Goal: Task Accomplishment & Management: Use online tool/utility

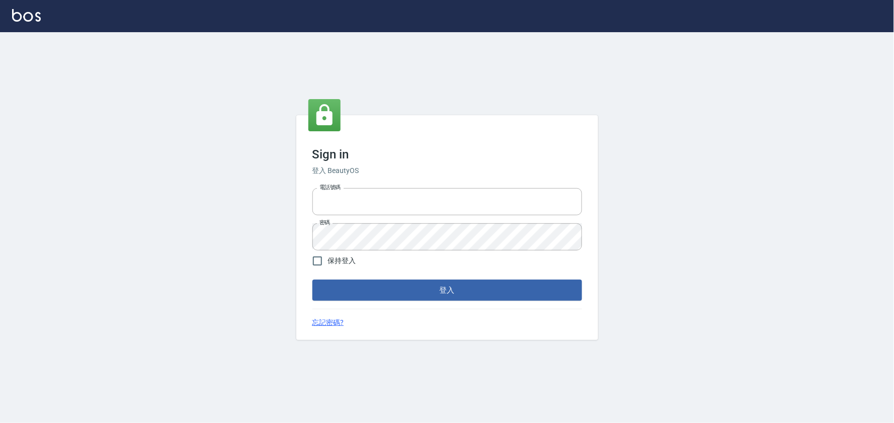
type input "032805930"
click at [465, 288] on button "登入" at bounding box center [448, 290] width 270 height 21
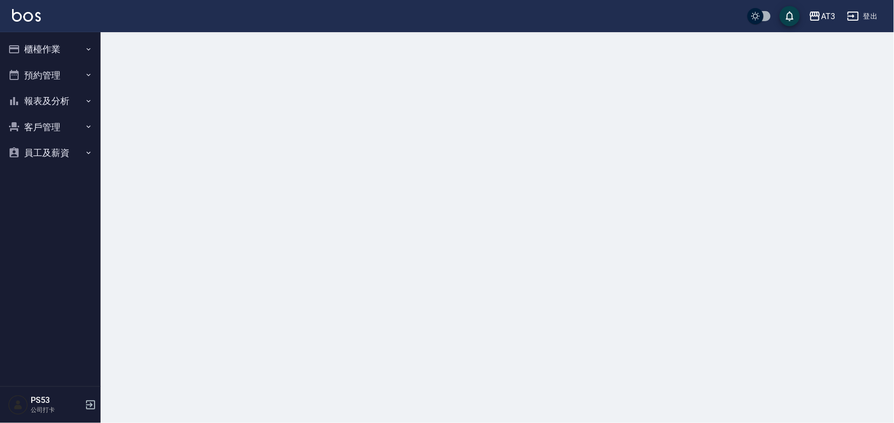
click at [53, 54] on button "櫃檯作業" at bounding box center [50, 49] width 93 height 26
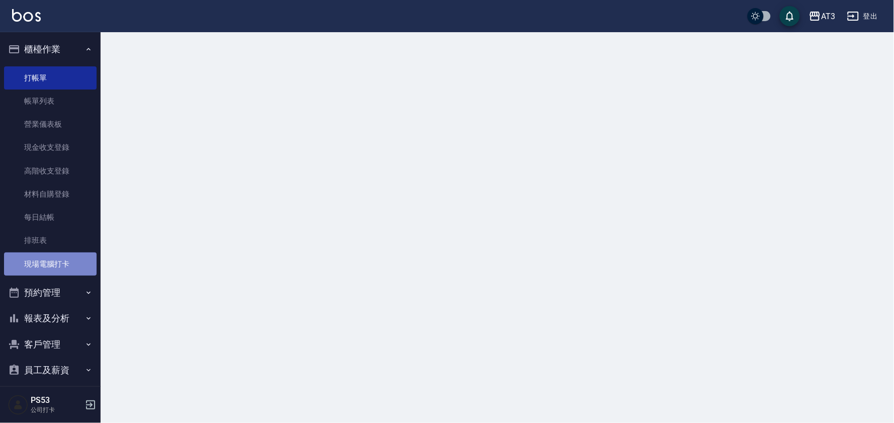
click at [71, 268] on link "現場電腦打卡" at bounding box center [50, 264] width 93 height 23
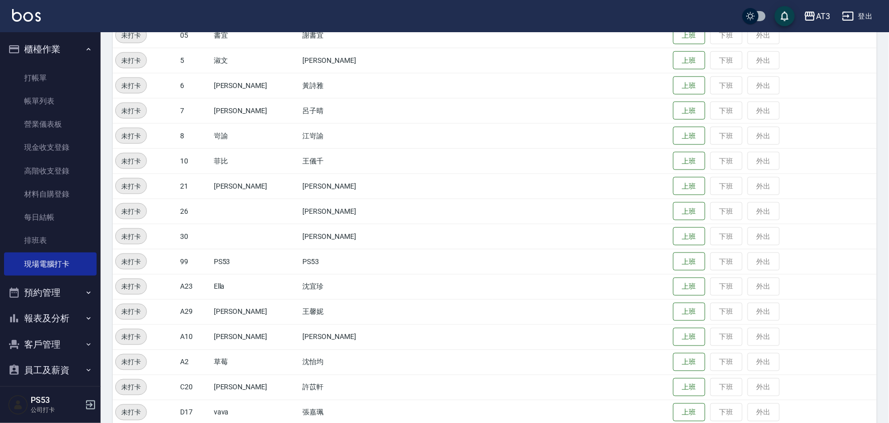
scroll to position [305, 0]
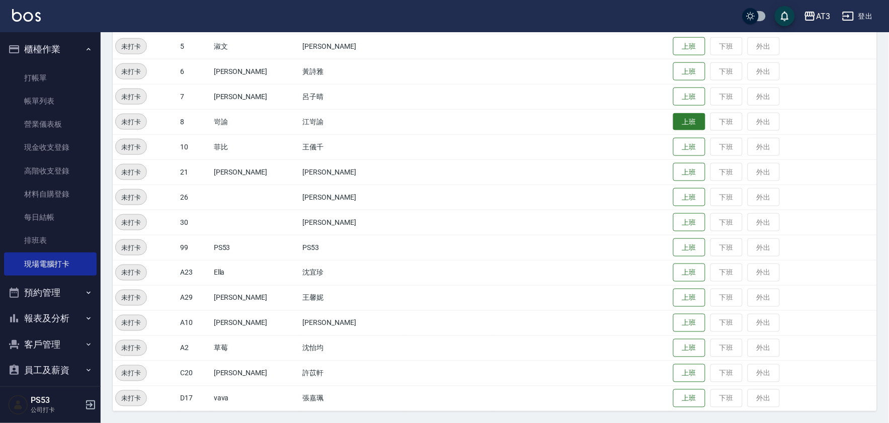
click at [673, 123] on button "上班" at bounding box center [689, 122] width 32 height 18
click at [673, 145] on button "上班" at bounding box center [689, 147] width 32 height 18
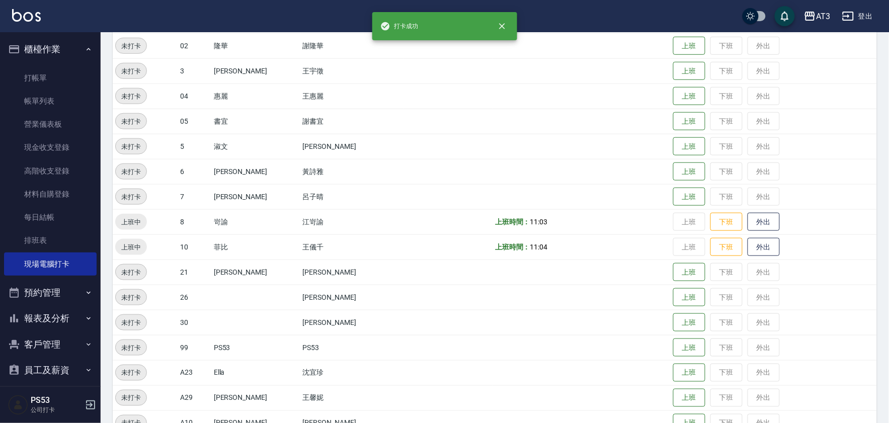
scroll to position [193, 0]
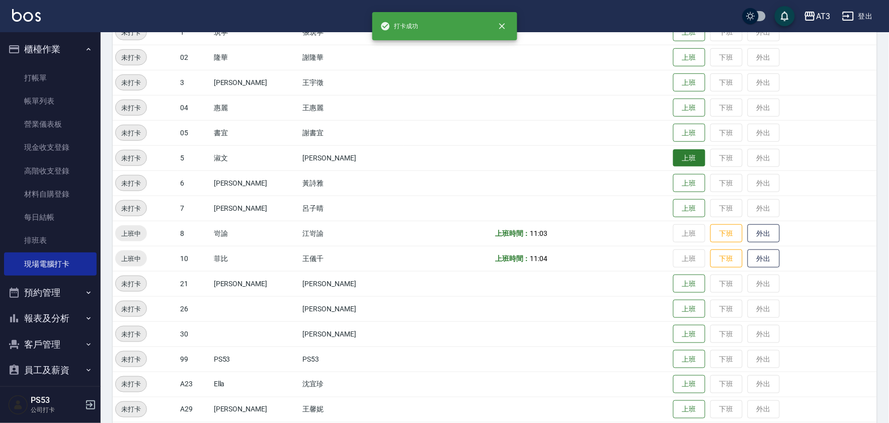
click at [673, 153] on button "上班" at bounding box center [689, 158] width 32 height 18
click at [673, 187] on button "上班" at bounding box center [689, 184] width 32 height 18
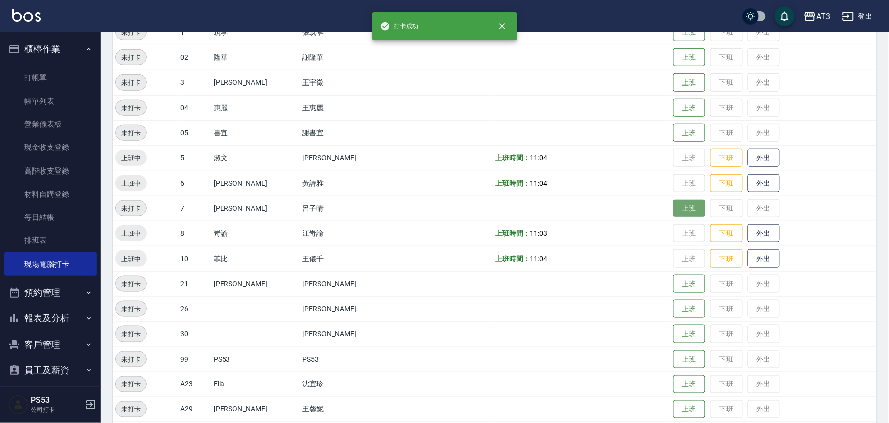
click at [673, 204] on button "上班" at bounding box center [689, 209] width 32 height 18
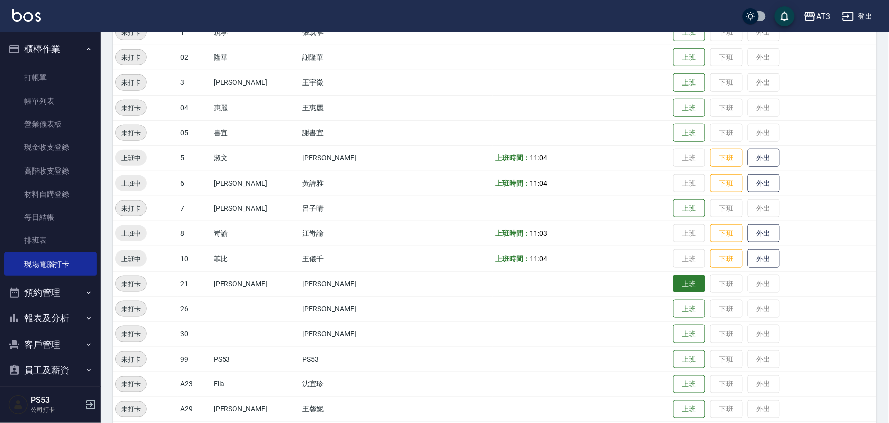
click at [673, 283] on button "上班" at bounding box center [689, 284] width 32 height 18
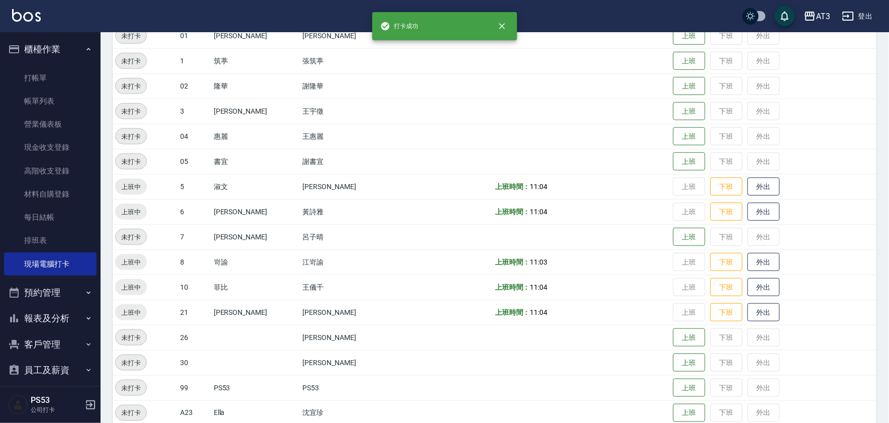
scroll to position [137, 0]
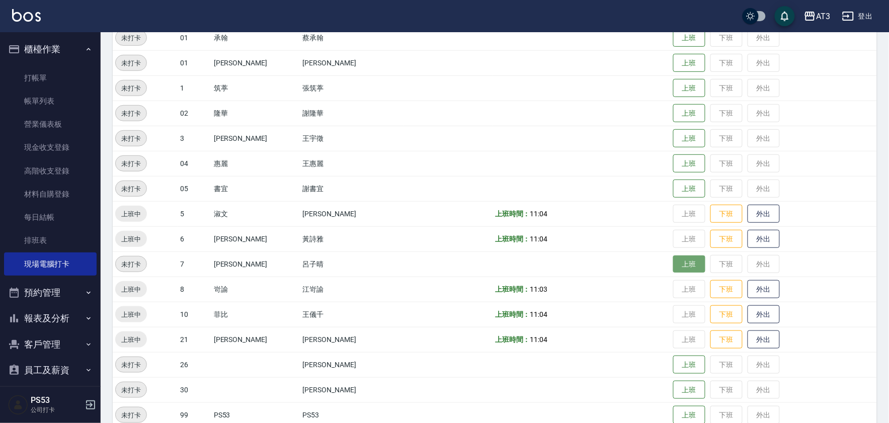
click at [673, 267] on button "上班" at bounding box center [689, 265] width 32 height 18
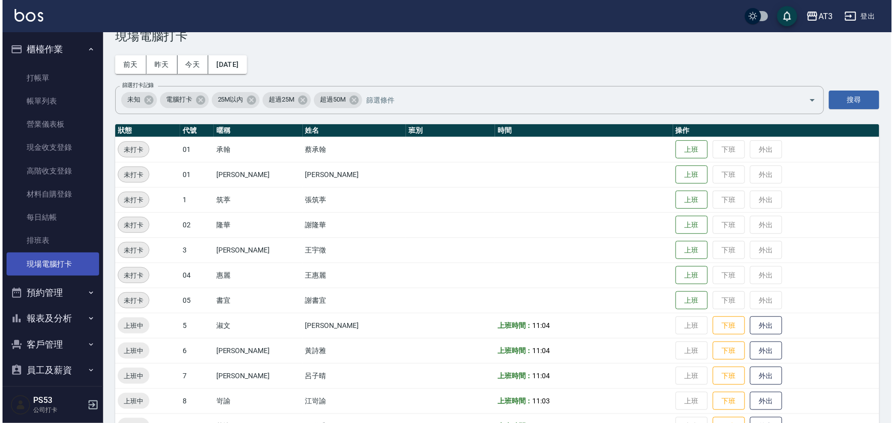
scroll to position [0, 0]
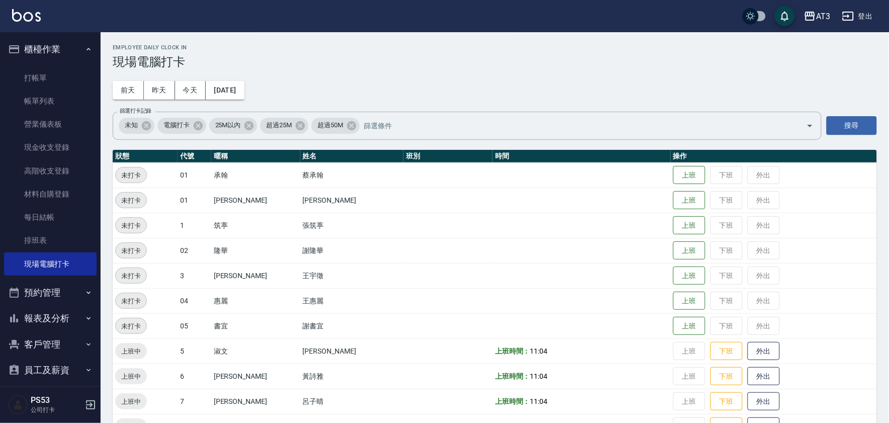
click at [34, 345] on button "客戶管理" at bounding box center [50, 345] width 93 height 26
drag, startPoint x: 45, startPoint y: 368, endPoint x: 44, endPoint y: 329, distance: 39.3
click at [44, 368] on link "客戶列表" at bounding box center [50, 372] width 93 height 23
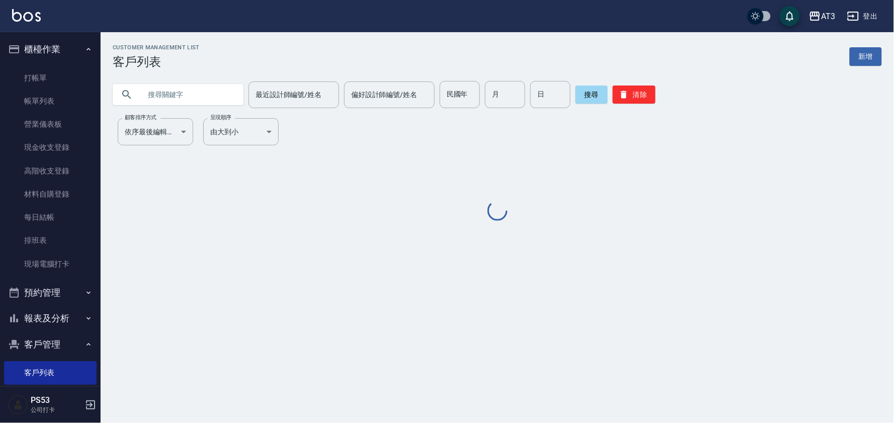
click at [213, 95] on input "text" at bounding box center [188, 94] width 95 height 27
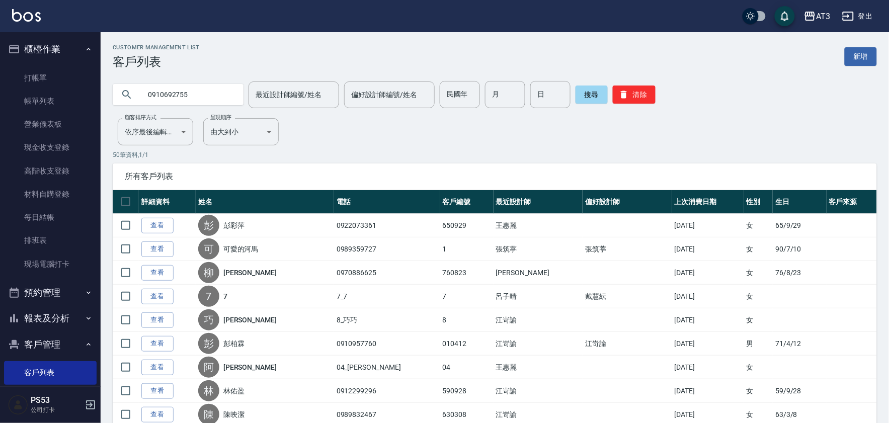
type input "0910692755"
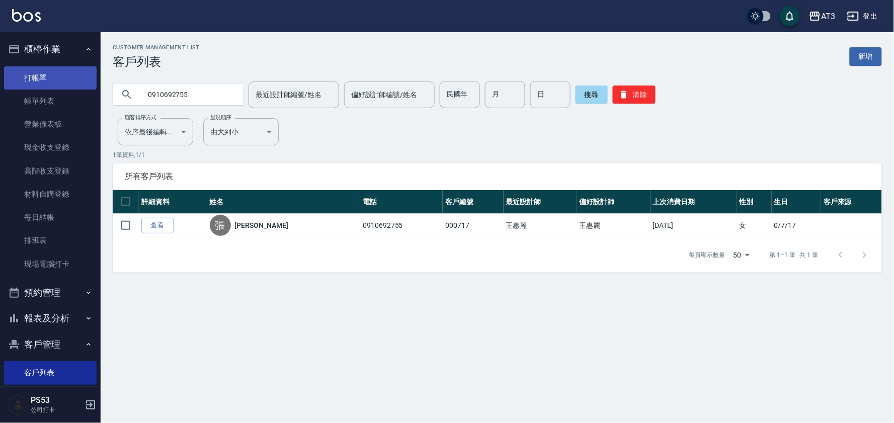
click at [32, 68] on link "打帳單" at bounding box center [50, 77] width 93 height 23
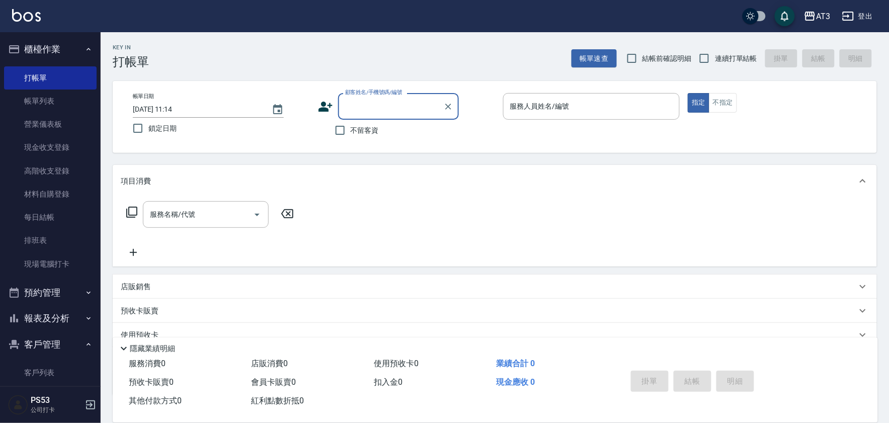
click at [128, 213] on icon at bounding box center [132, 212] width 12 height 12
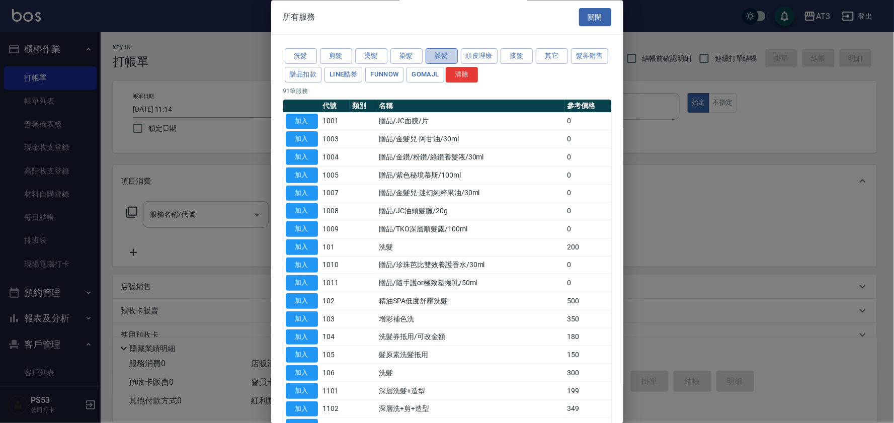
click at [446, 56] on button "護髮" at bounding box center [442, 57] width 32 height 16
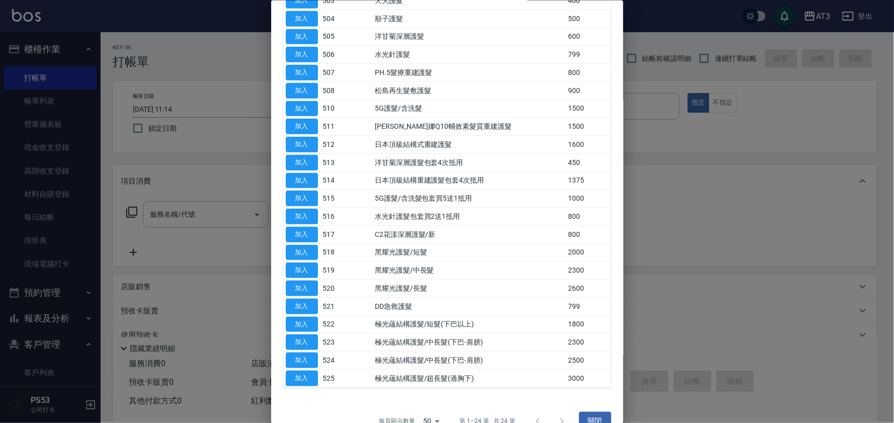
scroll to position [168, 0]
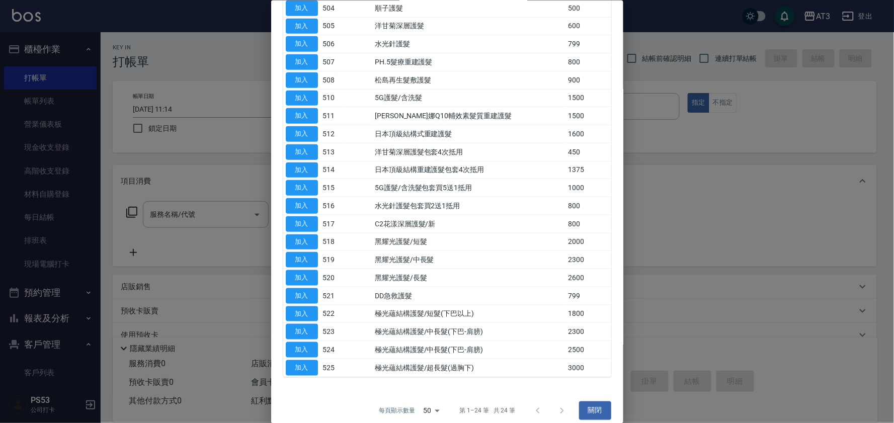
click at [41, 323] on div at bounding box center [447, 211] width 894 height 423
click at [44, 341] on div at bounding box center [447, 211] width 894 height 423
click at [595, 410] on button "關閉" at bounding box center [595, 411] width 32 height 19
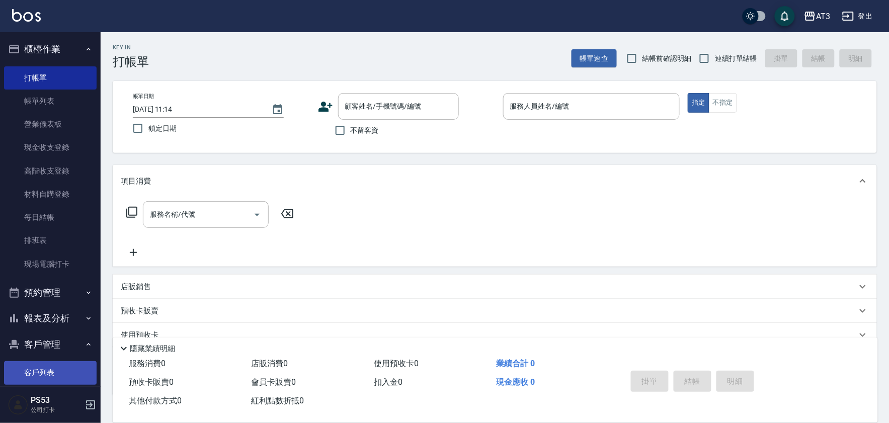
click at [45, 369] on link "客戶列表" at bounding box center [50, 372] width 93 height 23
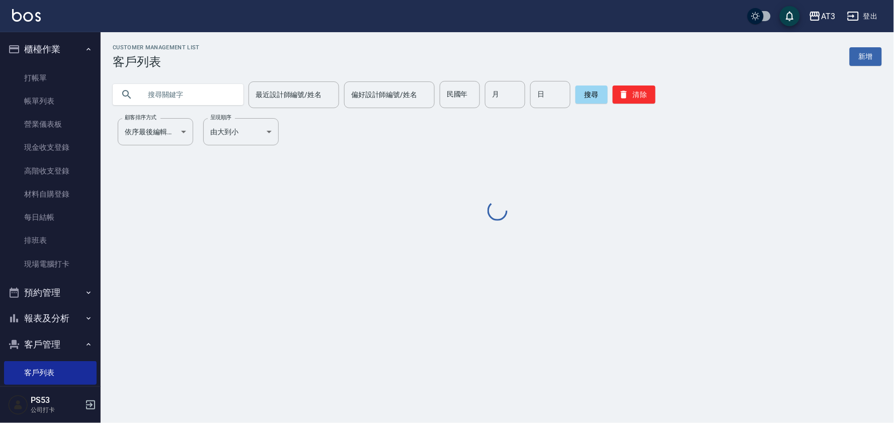
click at [199, 98] on input "text" at bounding box center [188, 94] width 95 height 27
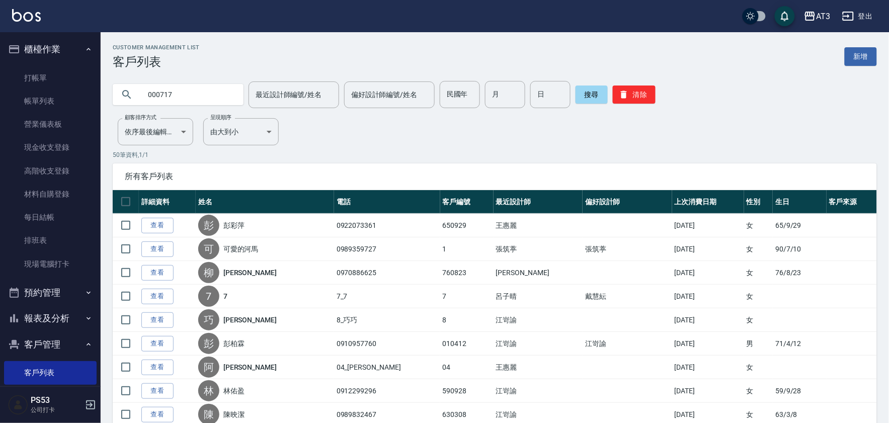
type input "000717"
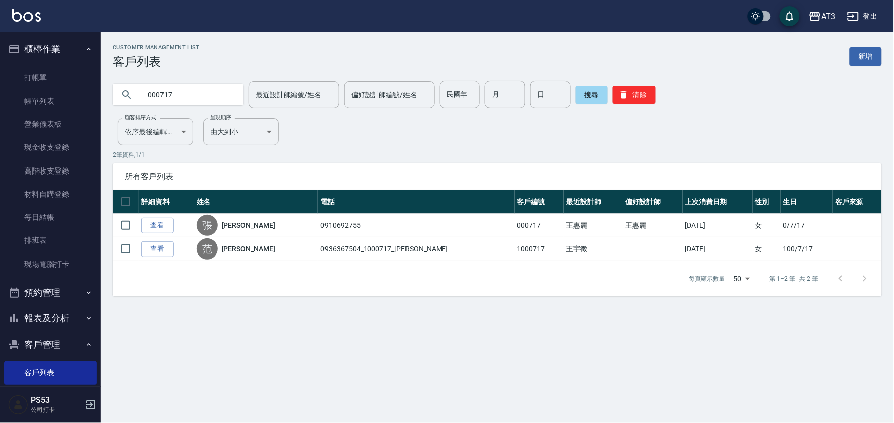
click at [155, 227] on link "查看" at bounding box center [157, 226] width 32 height 16
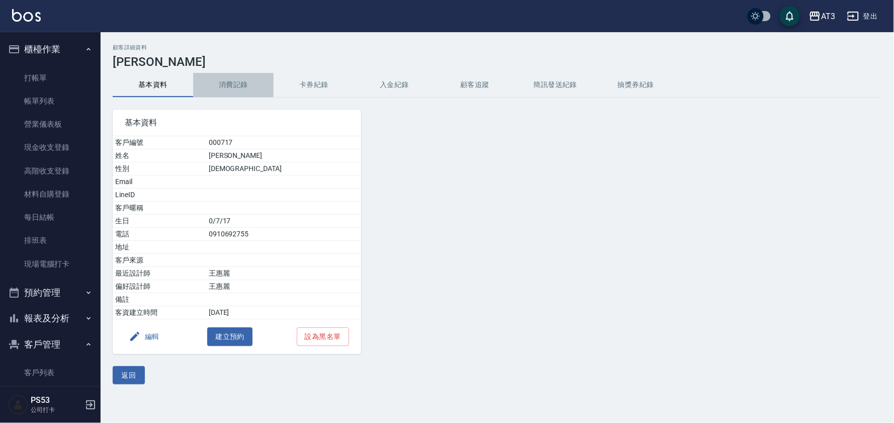
drag, startPoint x: 235, startPoint y: 82, endPoint x: 244, endPoint y: 87, distance: 9.7
click at [241, 85] on button "消費記錄" at bounding box center [233, 85] width 81 height 24
